Goal: Task Accomplishment & Management: Use online tool/utility

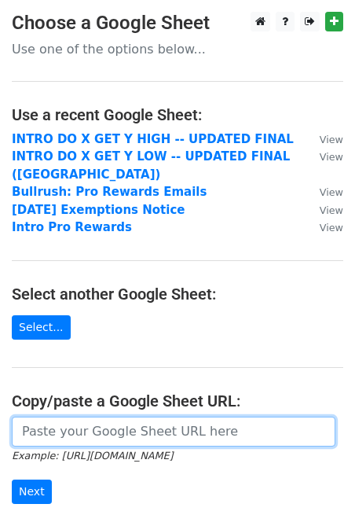
click at [108, 436] on input "url" at bounding box center [174, 432] width 324 height 30
paste input "[URL][DOMAIN_NAME]"
type input "[URL][DOMAIN_NAME]"
click at [12, 479] on input "Next" at bounding box center [32, 491] width 40 height 24
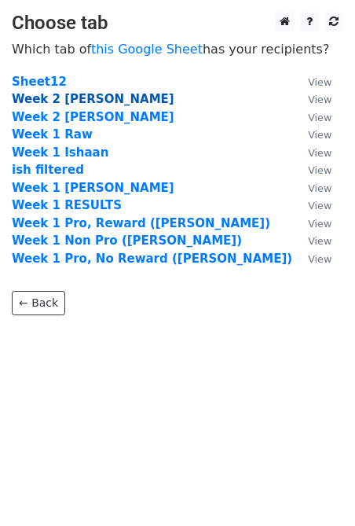
click at [93, 97] on strong "Week 2 Andrew" at bounding box center [93, 99] width 163 height 14
click at [80, 102] on strong "Week 2 Andrew" at bounding box center [93, 99] width 163 height 14
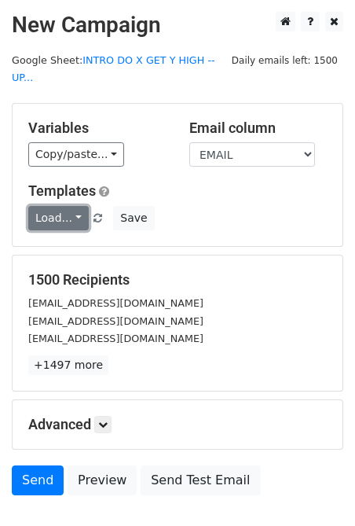
click at [76, 206] on link "Load..." at bounding box center [58, 218] width 61 height 24
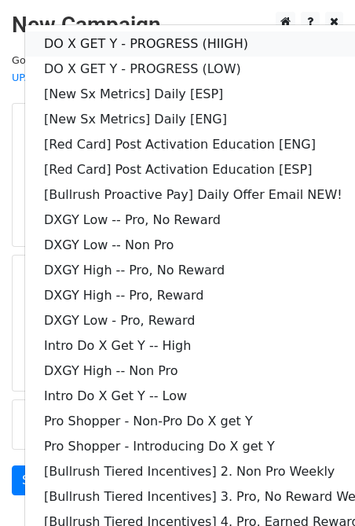
click at [224, 31] on link "DO X GET Y - PROGRESS (HIIGH)" at bounding box center [226, 43] width 403 height 25
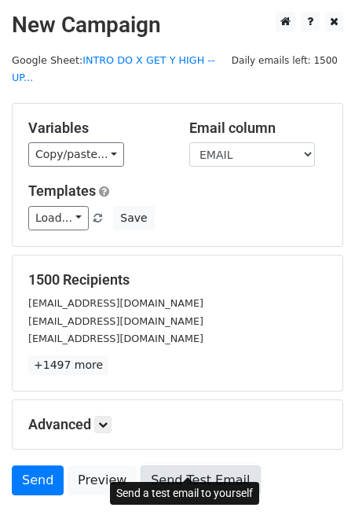
click at [208, 473] on link "Send Test Email" at bounding box center [200, 480] width 119 height 30
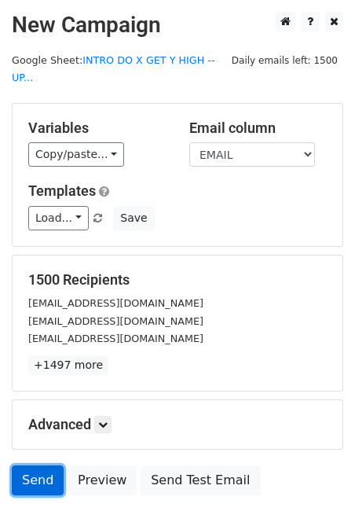
click at [47, 465] on link "Send" at bounding box center [38, 480] width 52 height 30
